Goal: Obtain resource: Obtain resource

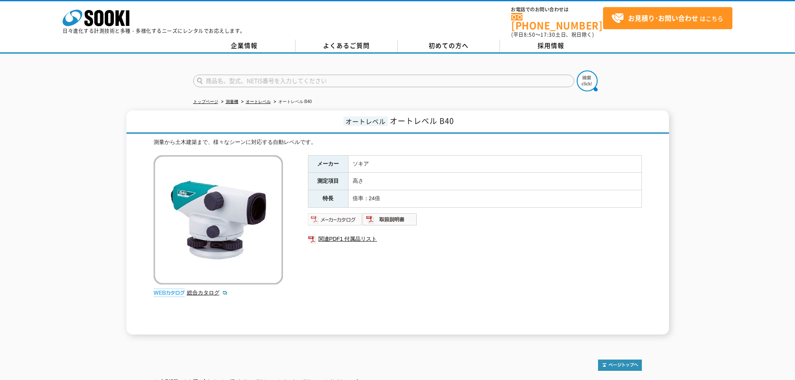
click at [324, 218] on img at bounding box center [335, 219] width 55 height 13
click at [251, 82] on form at bounding box center [397, 81] width 409 height 23
click at [267, 77] on input "text" at bounding box center [383, 81] width 381 height 13
type input "lp610"
click at [593, 76] on img at bounding box center [586, 80] width 21 height 21
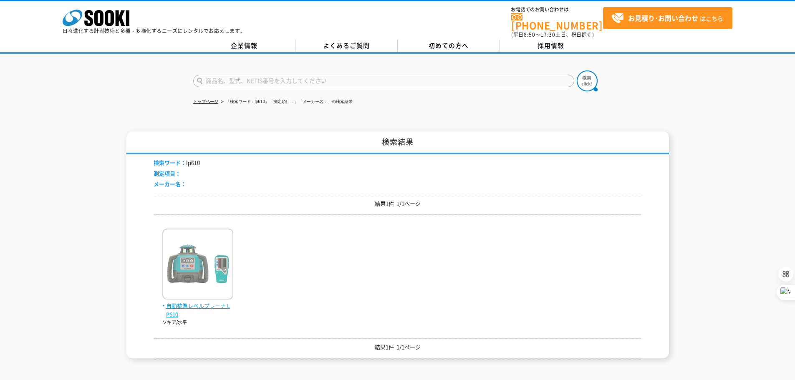
click at [199, 302] on span "自動整準レベルプレーナ LP610" at bounding box center [197, 311] width 71 height 18
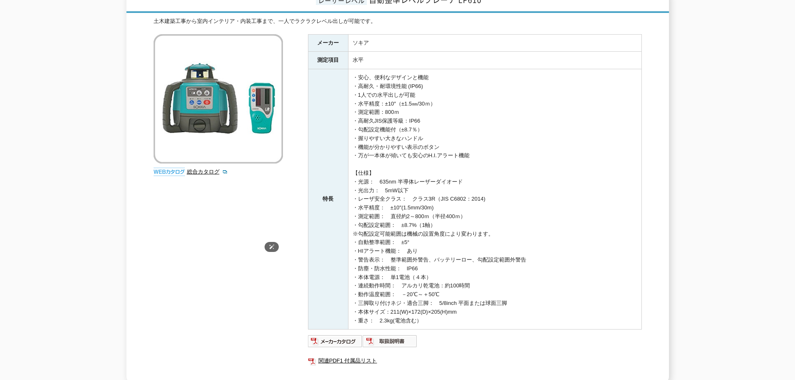
scroll to position [204, 0]
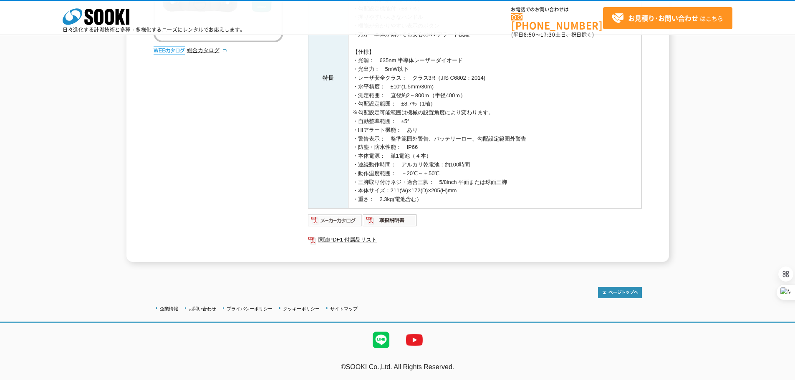
click at [339, 223] on img at bounding box center [335, 220] width 55 height 13
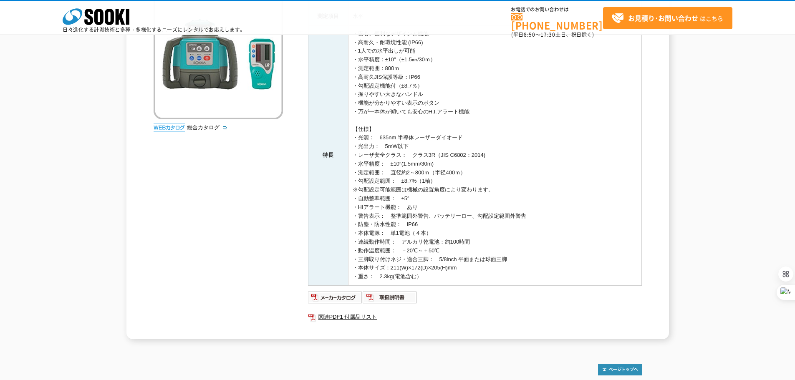
scroll to position [167, 0]
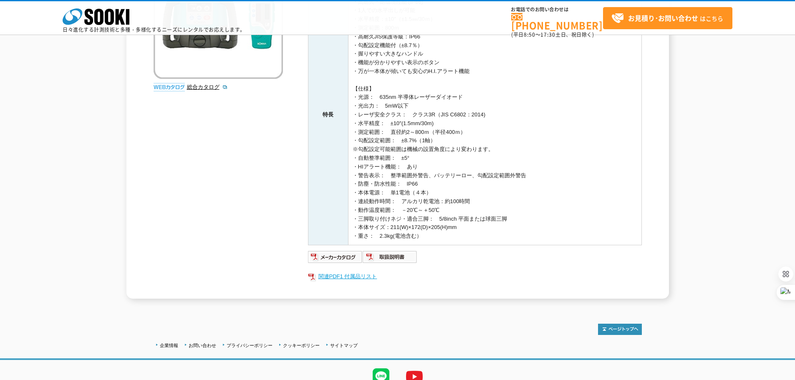
click at [328, 277] on link "関連PDF1 付属品リスト" at bounding box center [475, 276] width 334 height 11
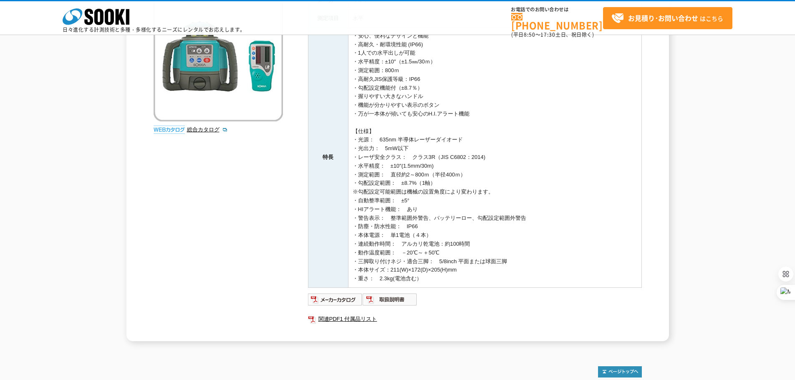
scroll to position [125, 0]
click at [335, 318] on link "関連PDF1 付属品リスト" at bounding box center [475, 318] width 334 height 11
click at [369, 229] on td "・安心、便利なデザインと機能 ・高耐久・耐環境性能 (IP66) ・1人での水平出しが可能 ・水平精度：±10″（±1.5㎜/30ｍ） ・測定範囲：800ｍ …" at bounding box center [494, 156] width 293 height 260
click at [601, 230] on td "・安心、便利なデザインと機能 ・高耐久・耐環境性能 (IP66) ・1人での水平出しが可能 ・水平精度：±10″（±1.5㎜/30ｍ） ・測定範囲：800ｍ …" at bounding box center [494, 156] width 293 height 260
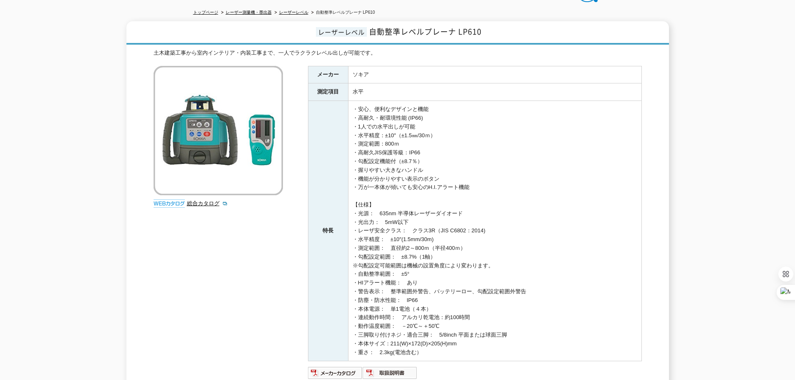
scroll to position [0, 0]
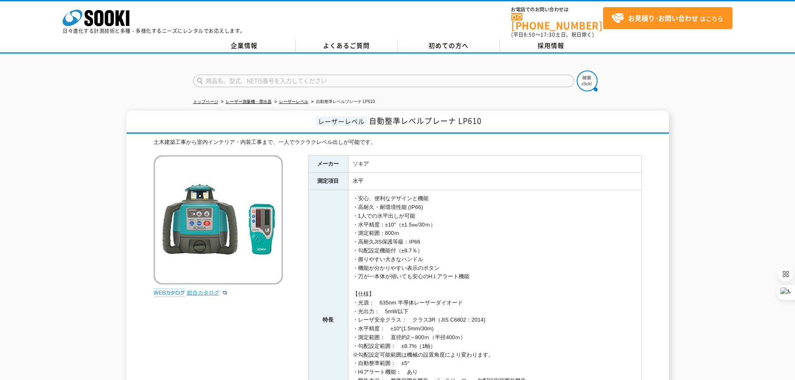
click at [197, 289] on link "総合カタログ" at bounding box center [207, 292] width 41 height 6
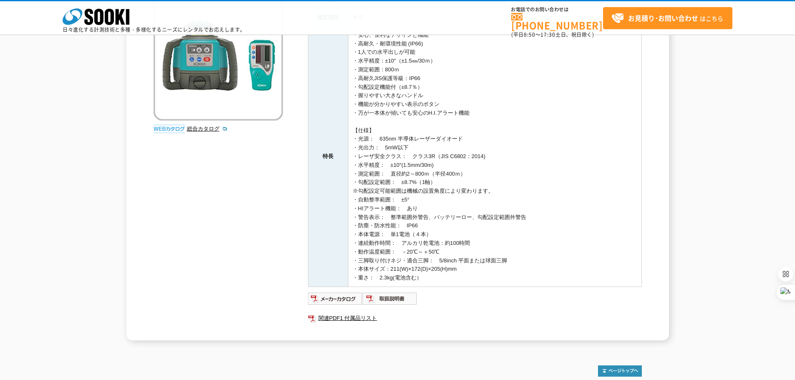
scroll to position [83, 0]
